Goal: Transaction & Acquisition: Purchase product/service

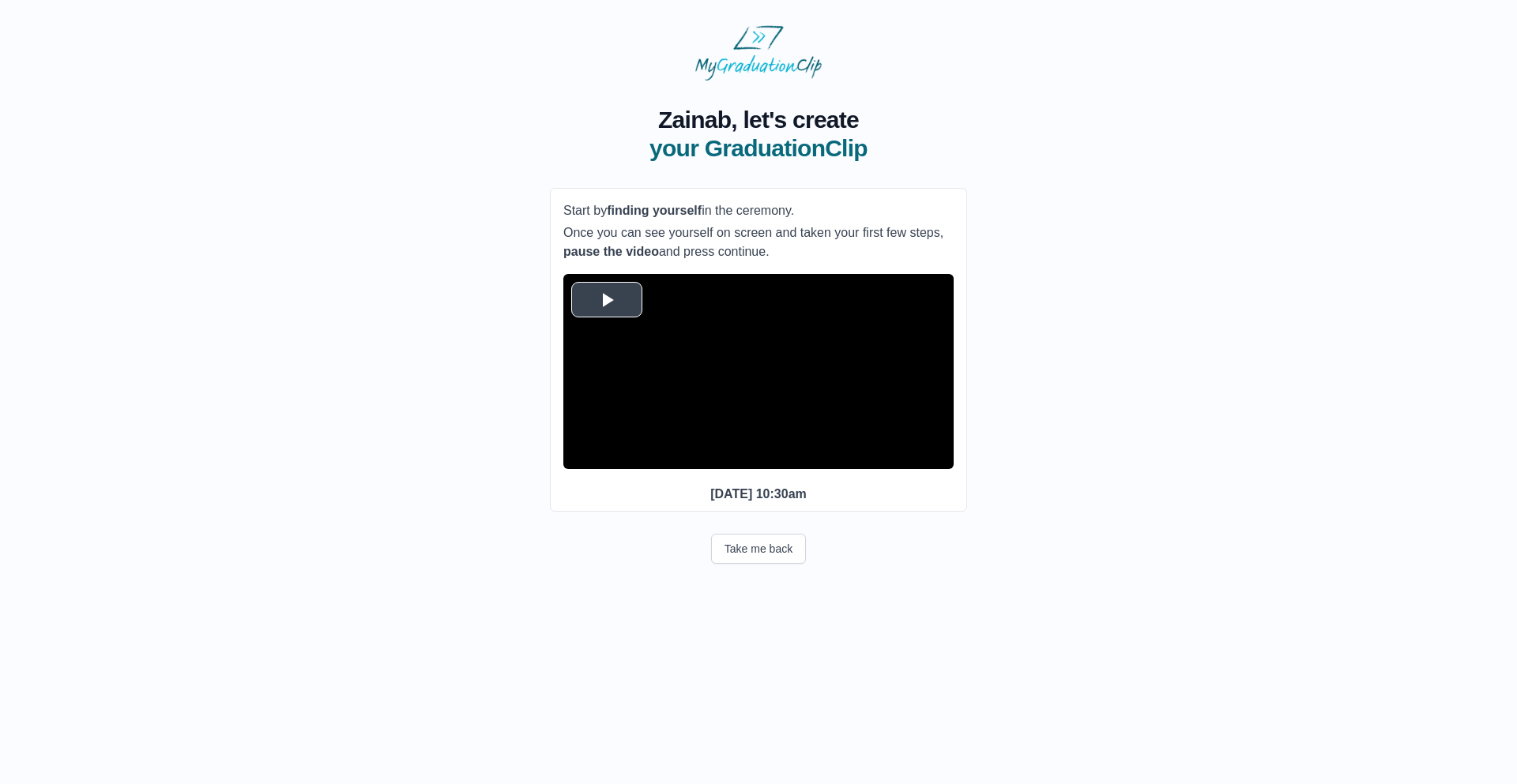
click at [606, 300] on span "Video Player" at bounding box center [606, 300] width 0 height 0
click at [579, 458] on span "Video Player" at bounding box center [579, 458] width 0 height 0
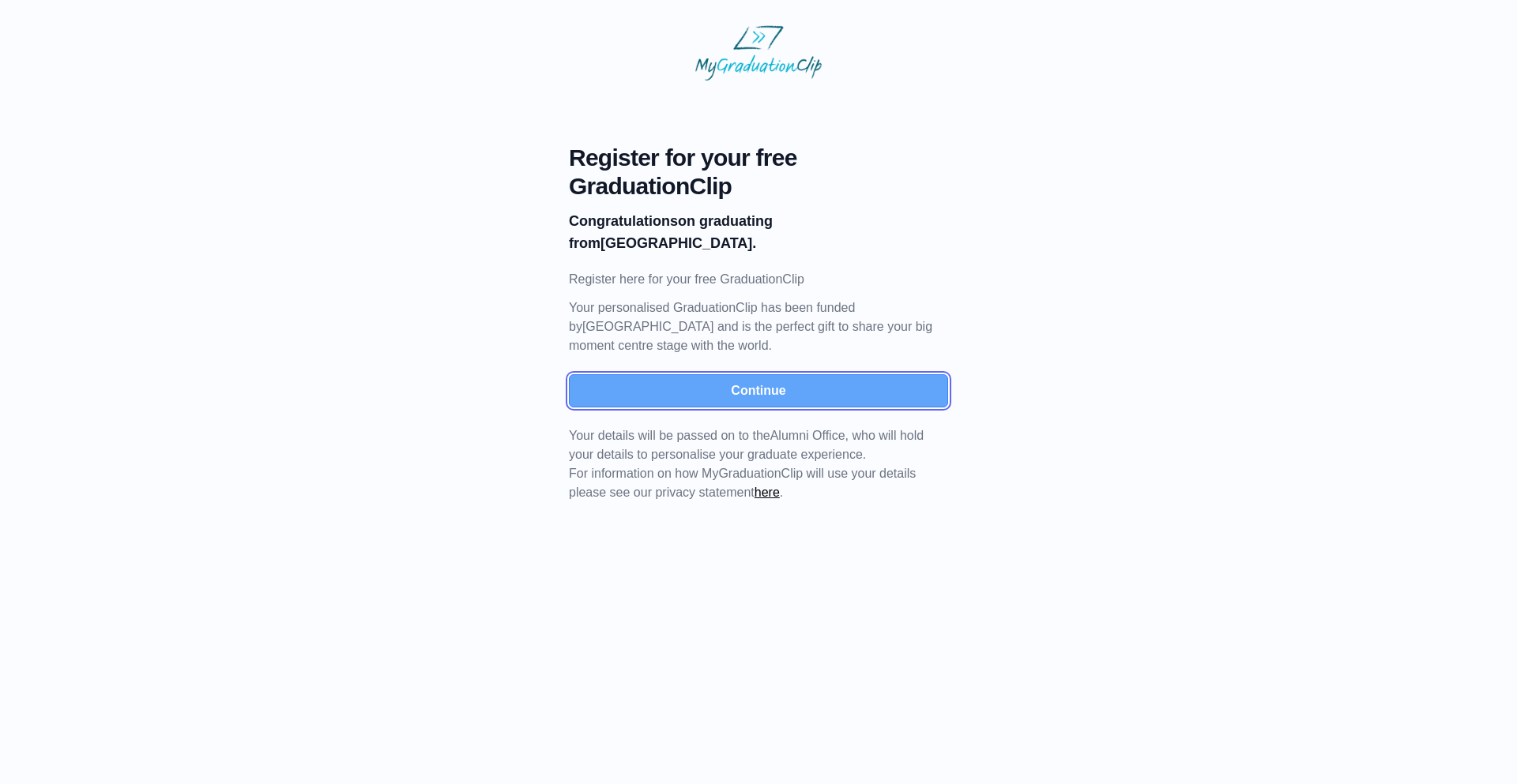
click at [799, 402] on button "Continue" at bounding box center [758, 391] width 379 height 33
